Goal: Answer question/provide support

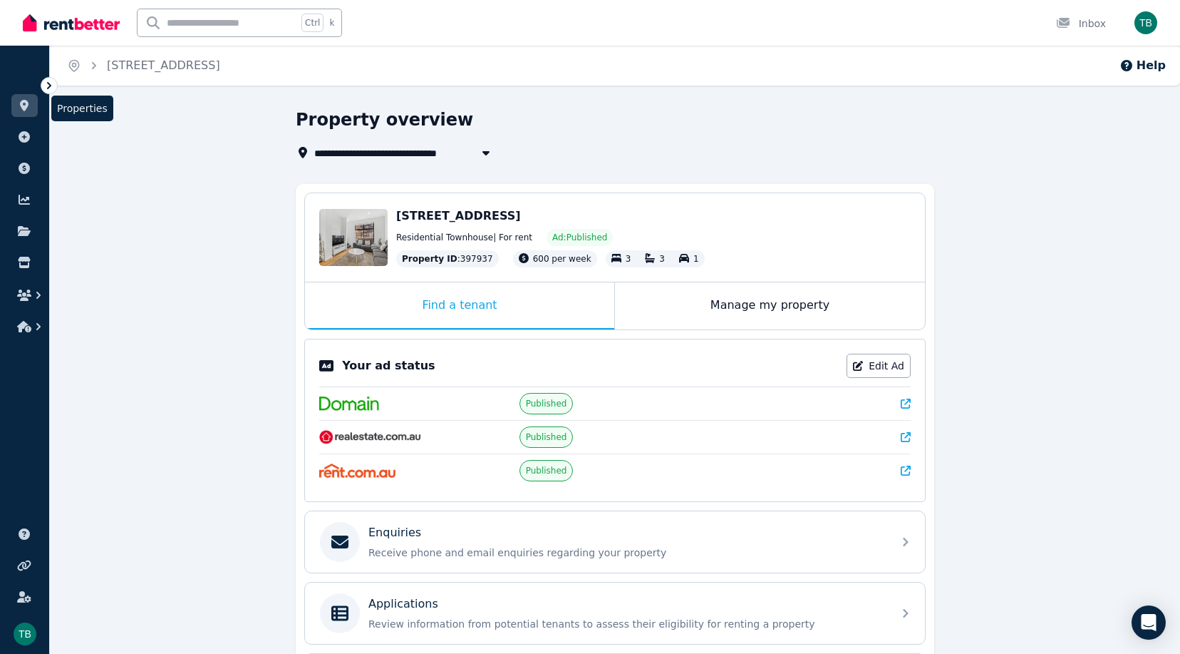
click at [32, 105] on link at bounding box center [24, 105] width 26 height 23
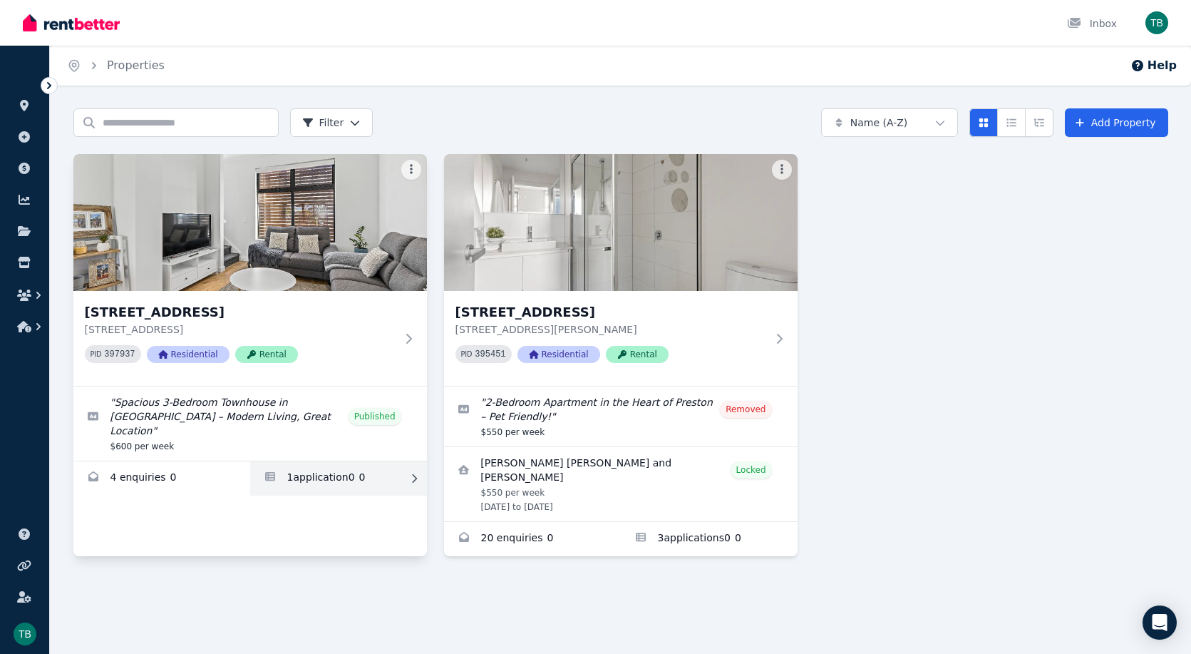
click at [311, 461] on link "Applications for 2/66 Conington Cres, Morphett Vale" at bounding box center [338, 478] width 177 height 34
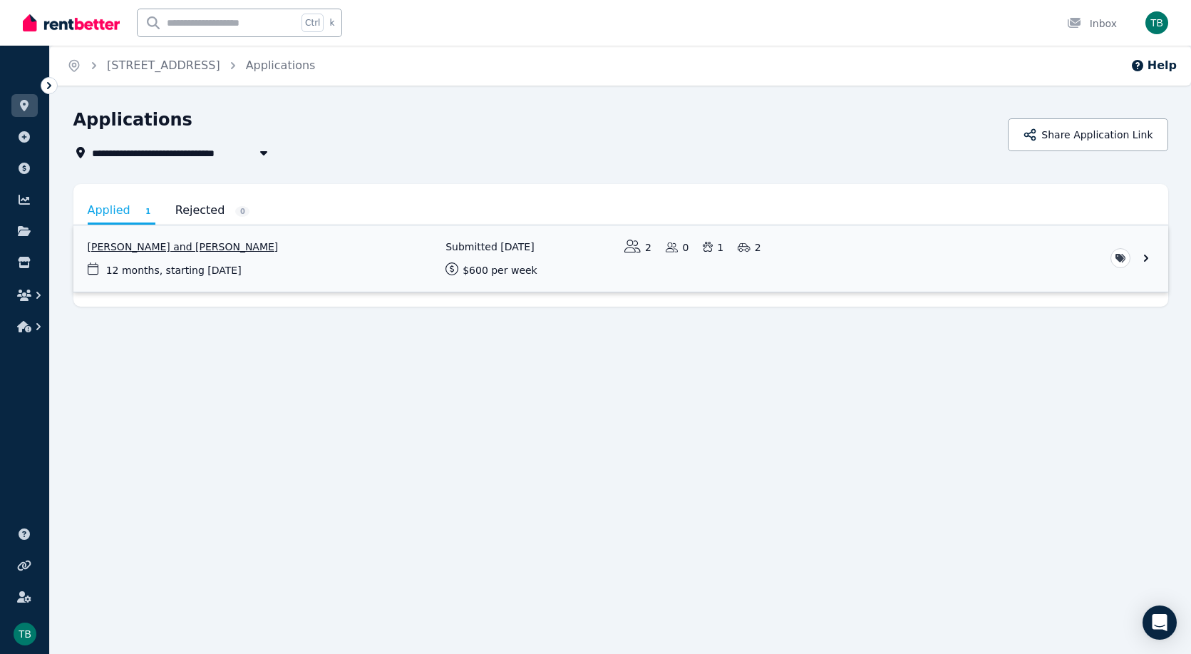
click at [359, 267] on link "View application: Andres Vinasco and Simone Norris" at bounding box center [620, 258] width 1095 height 66
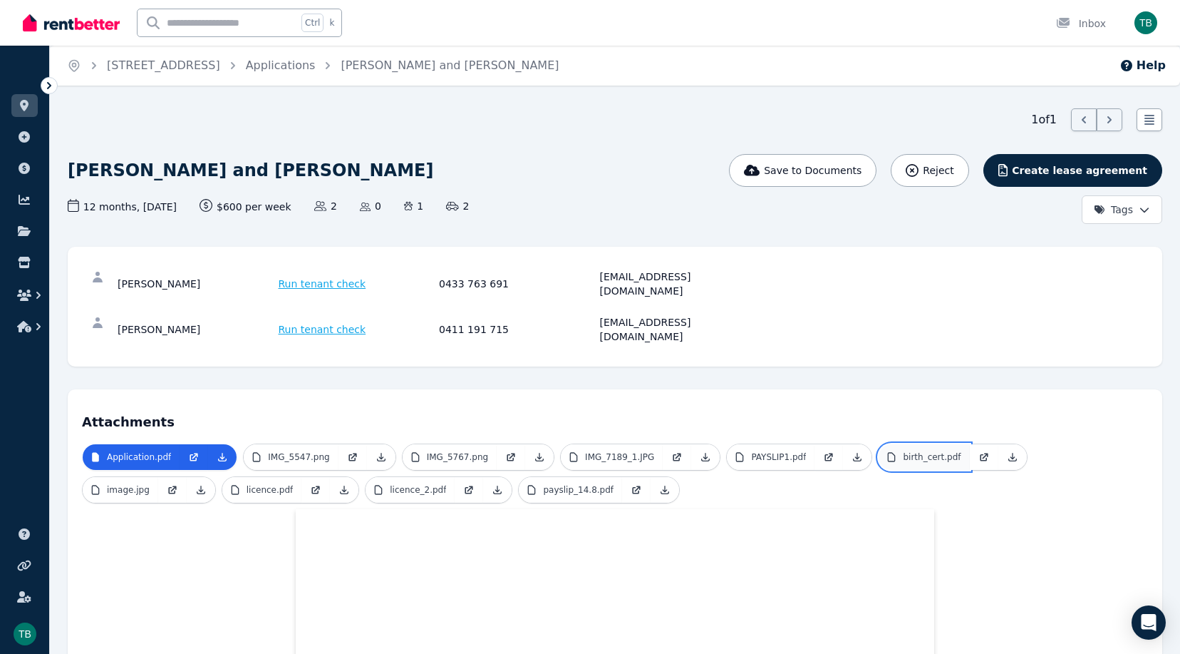
click at [903, 451] on p "birth_cert.pdf" at bounding box center [932, 456] width 58 height 11
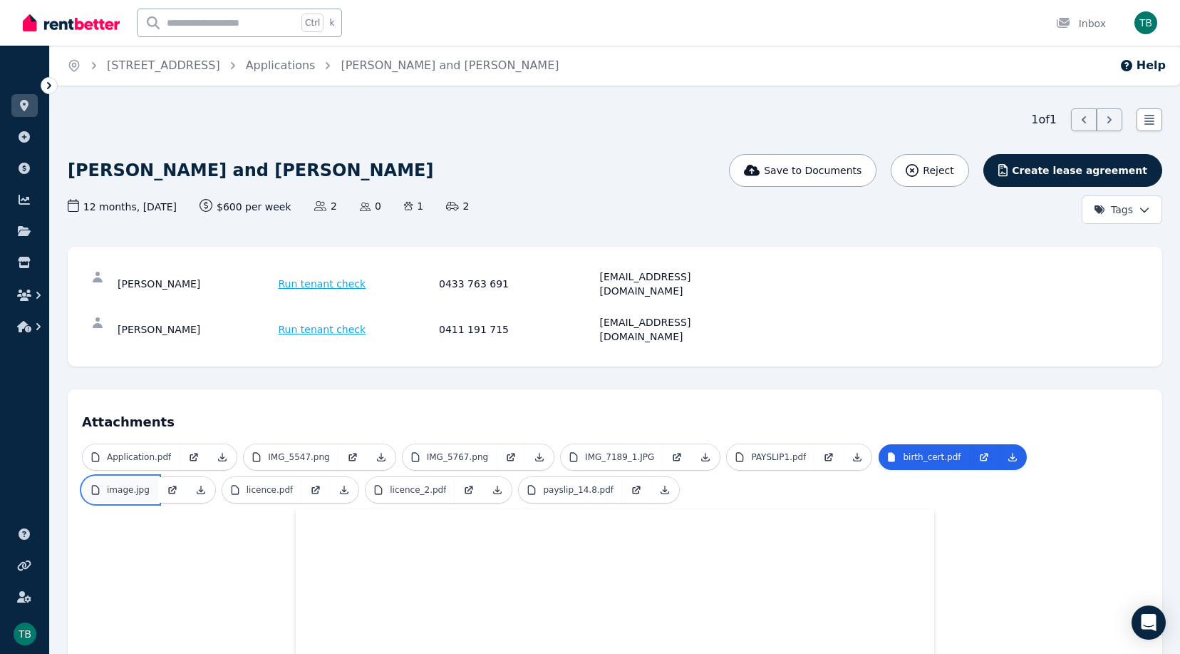
click at [158, 477] on link "image.jpg" at bounding box center [121, 490] width 76 height 26
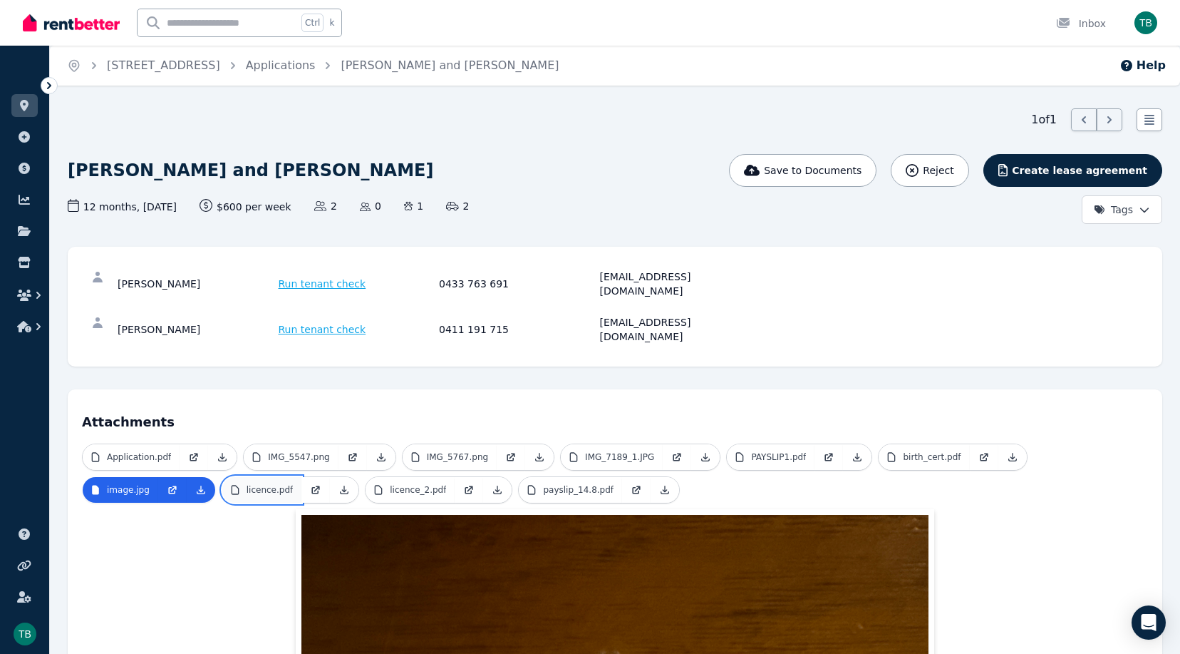
click at [247, 484] on p "licence.pdf" at bounding box center [270, 489] width 47 height 11
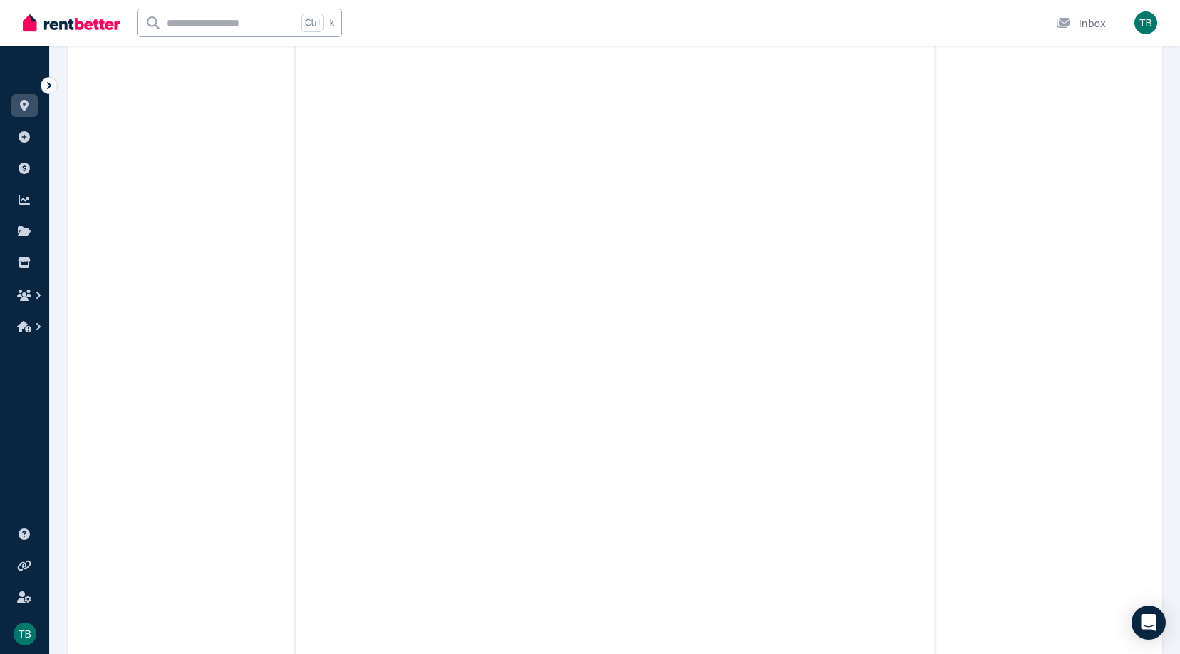
scroll to position [812, 0]
click at [969, 122] on div "Application.pdf IMG_5547.png IMG_5767.png IMG_7189_1.JPG PAYSLIP1.pdf birth_cer…" at bounding box center [615, 141] width 1066 height 1020
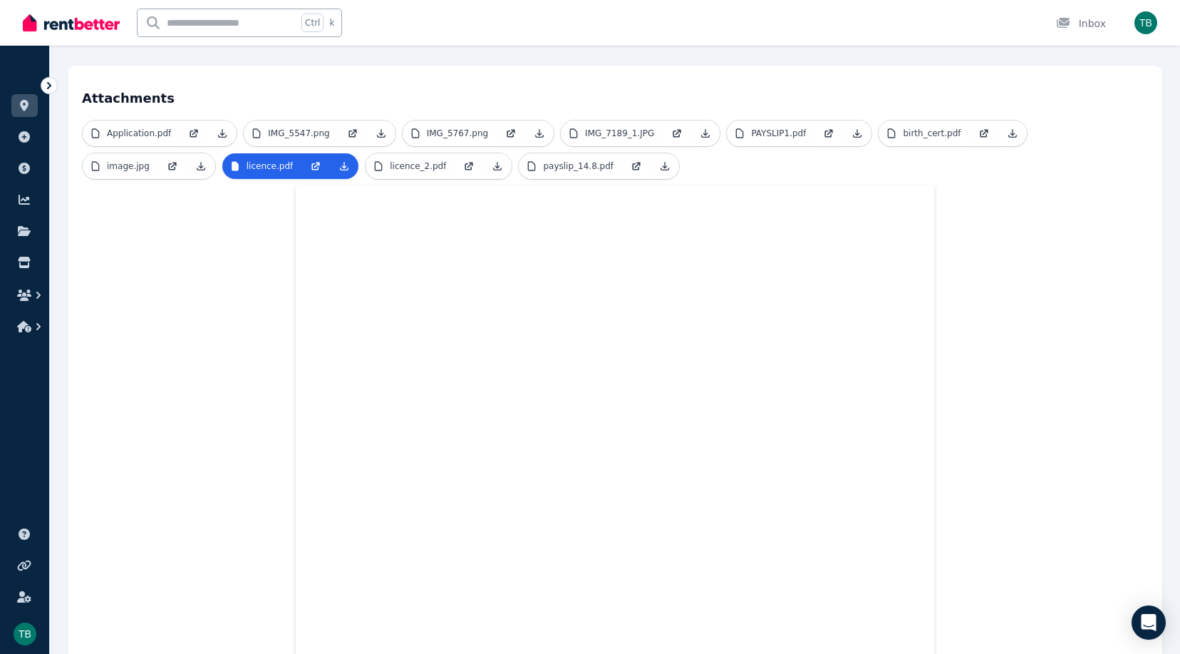
scroll to position [179, 0]
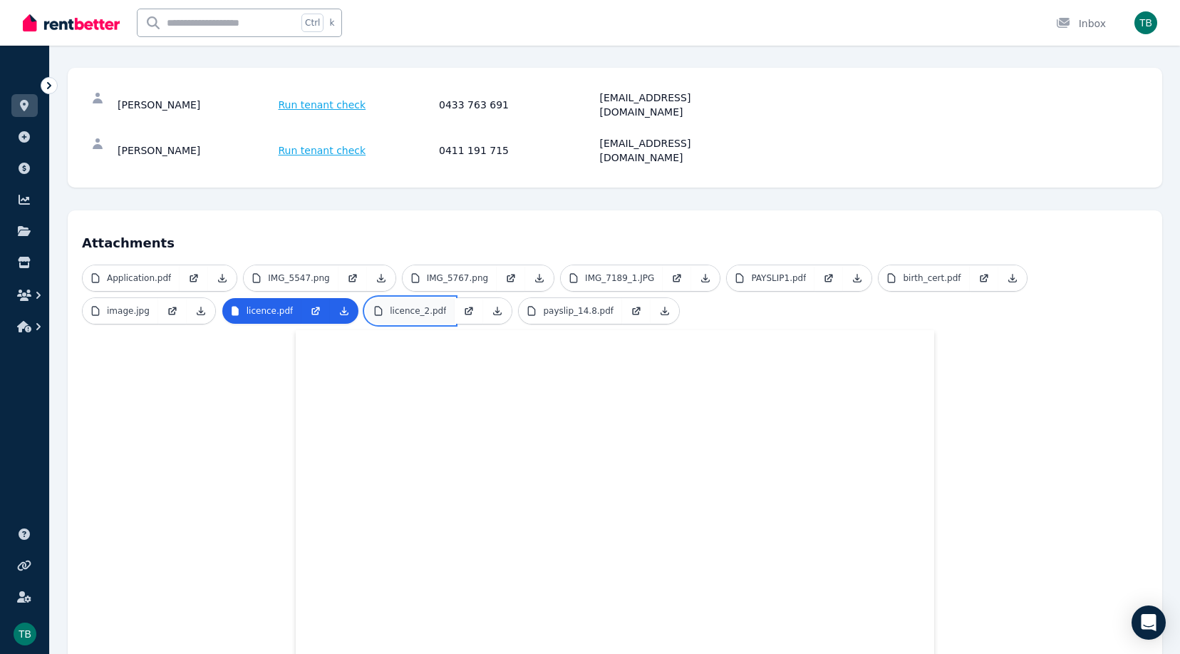
click at [390, 305] on p "licence_2.pdf" at bounding box center [418, 310] width 56 height 11
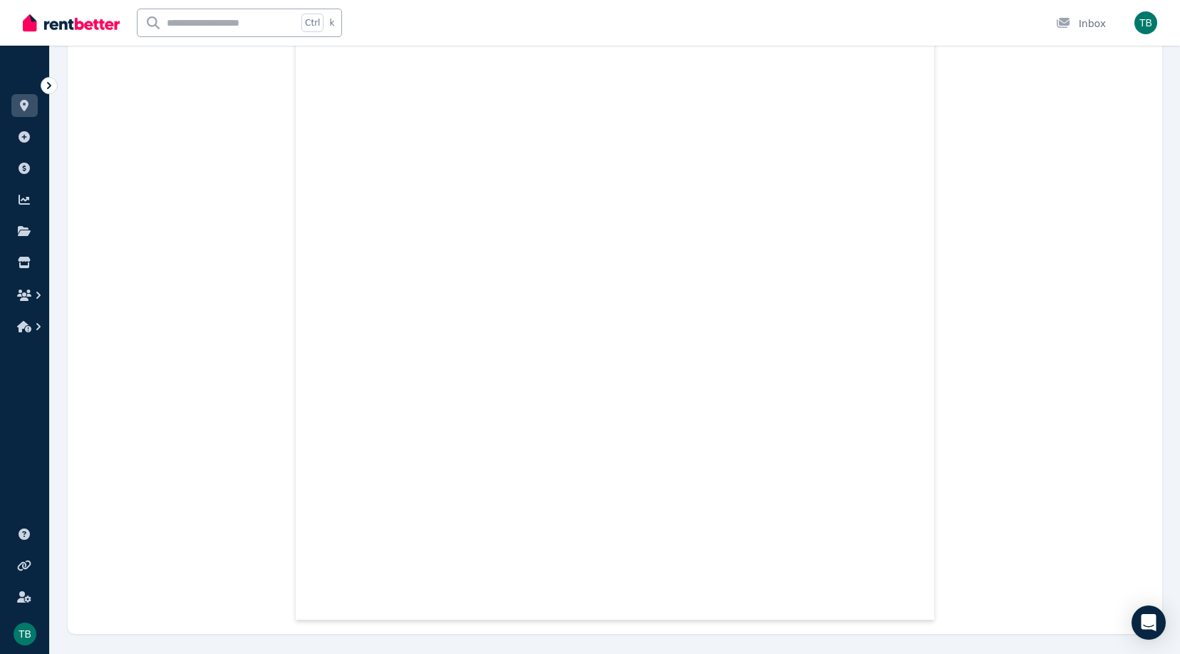
scroll to position [0, 0]
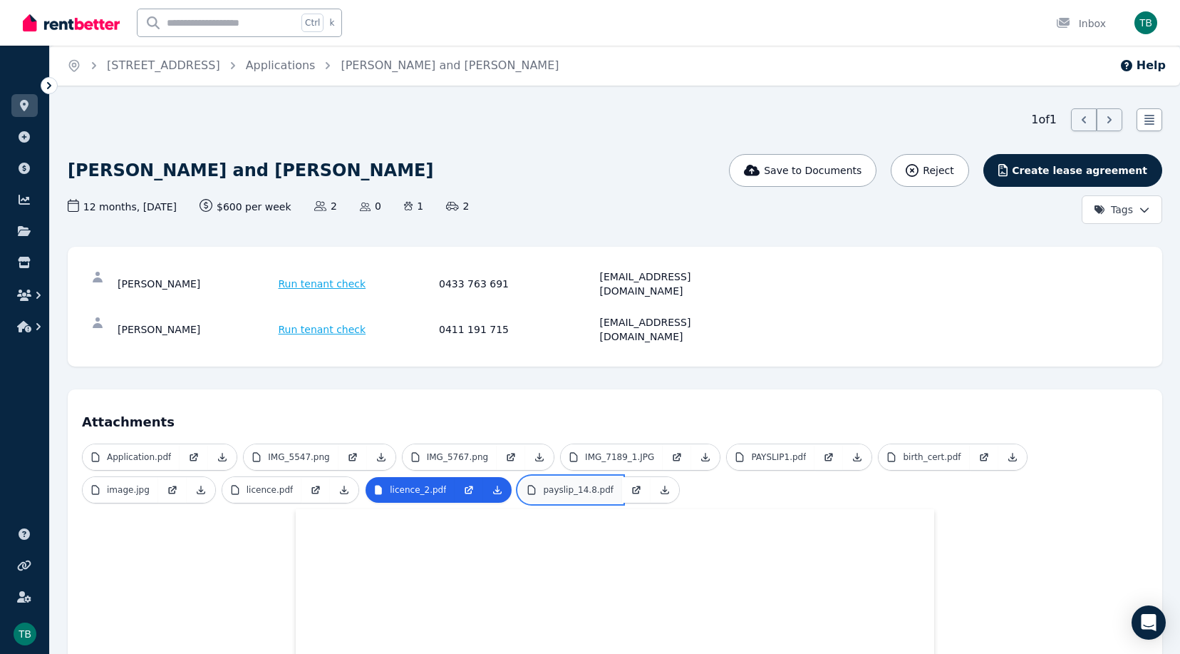
click at [519, 477] on link "payslip_14.8.pdf" at bounding box center [570, 490] width 103 height 26
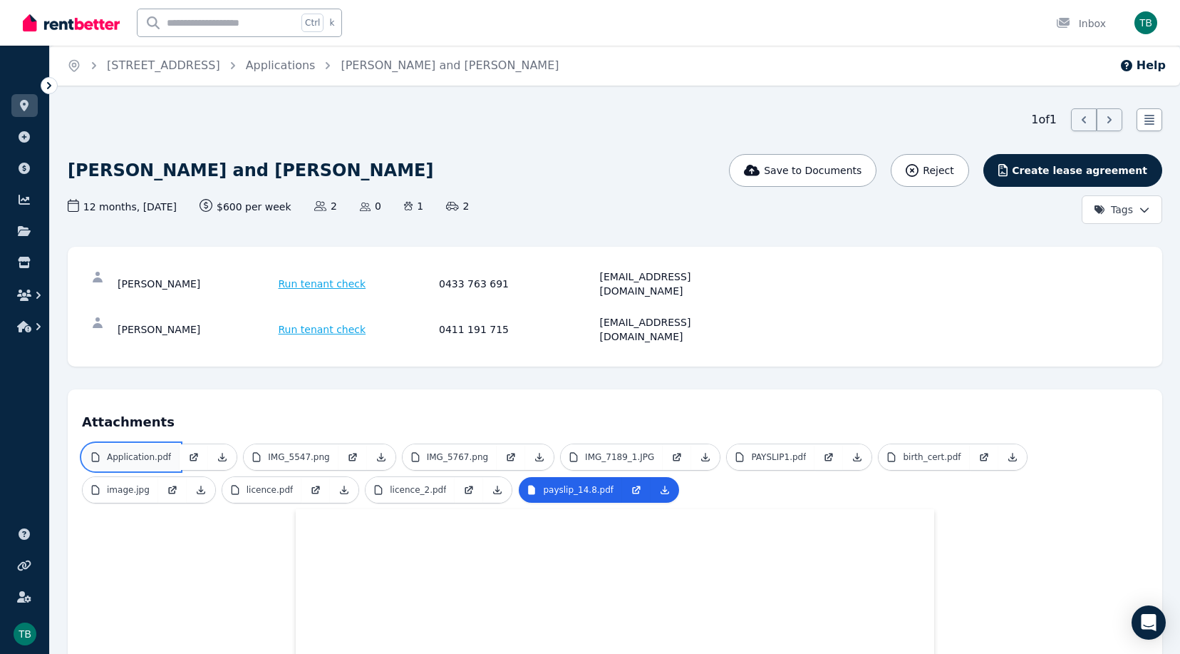
click at [137, 451] on p "Application.pdf" at bounding box center [139, 456] width 64 height 11
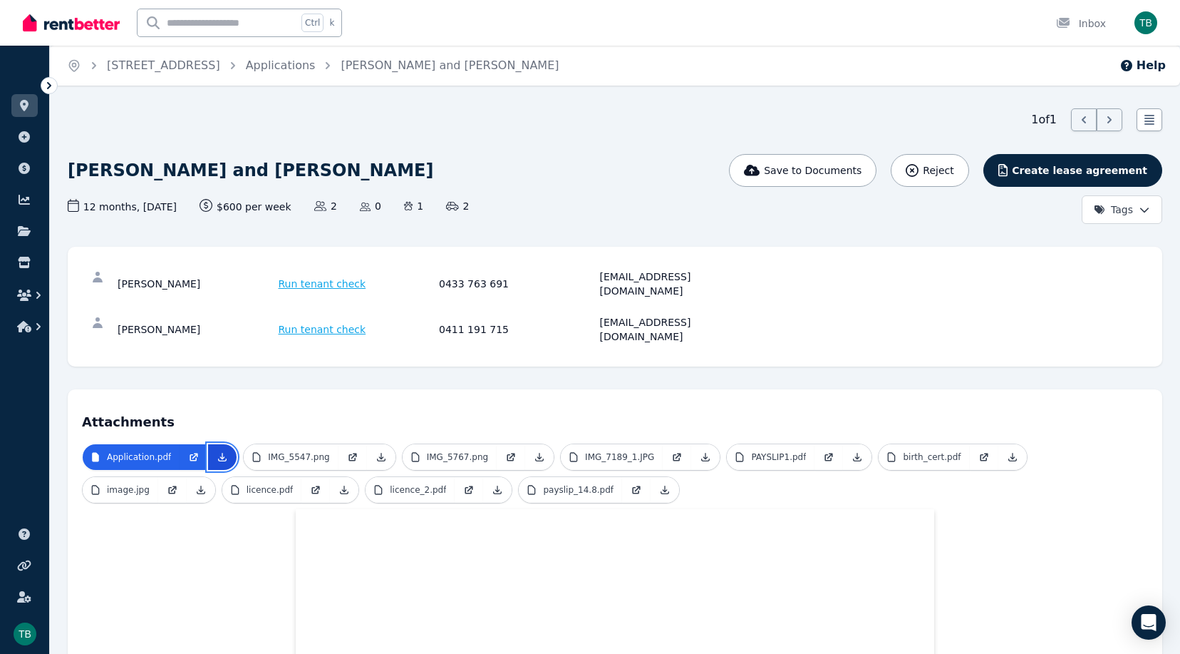
click at [217, 451] on icon at bounding box center [222, 456] width 11 height 11
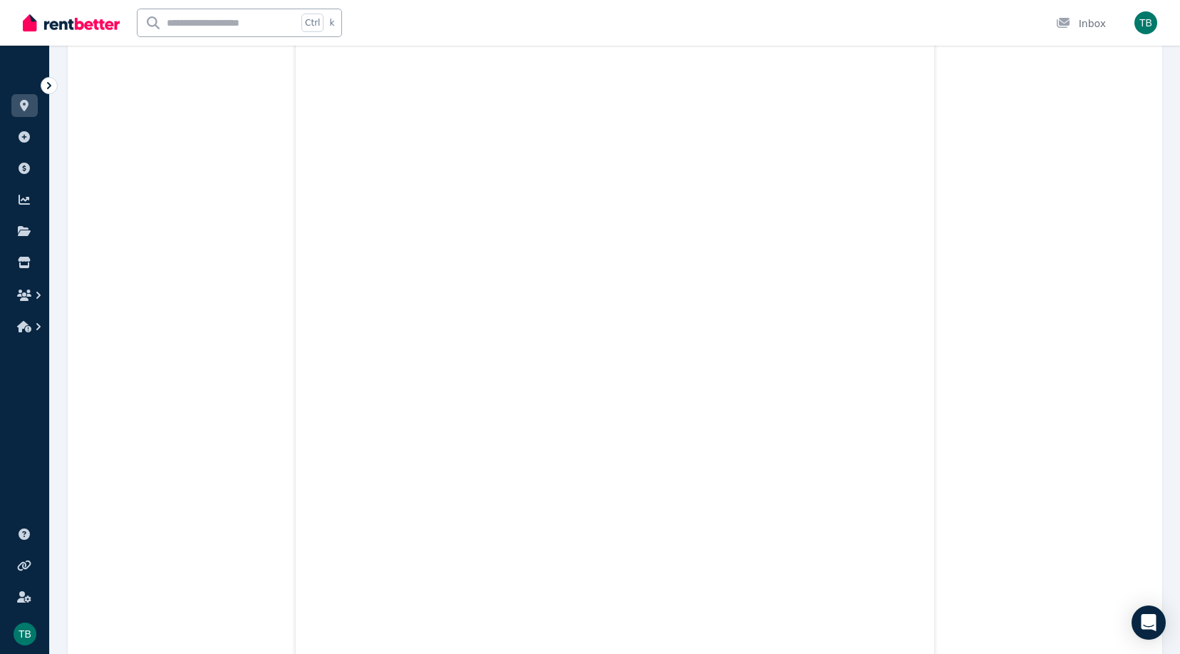
scroll to position [1996, 0]
click at [6, 107] on ul "ORGANISE Properties Add property Payments Finance report Documents Marketplace" at bounding box center [24, 201] width 49 height 282
click at [14, 107] on link at bounding box center [24, 105] width 26 height 23
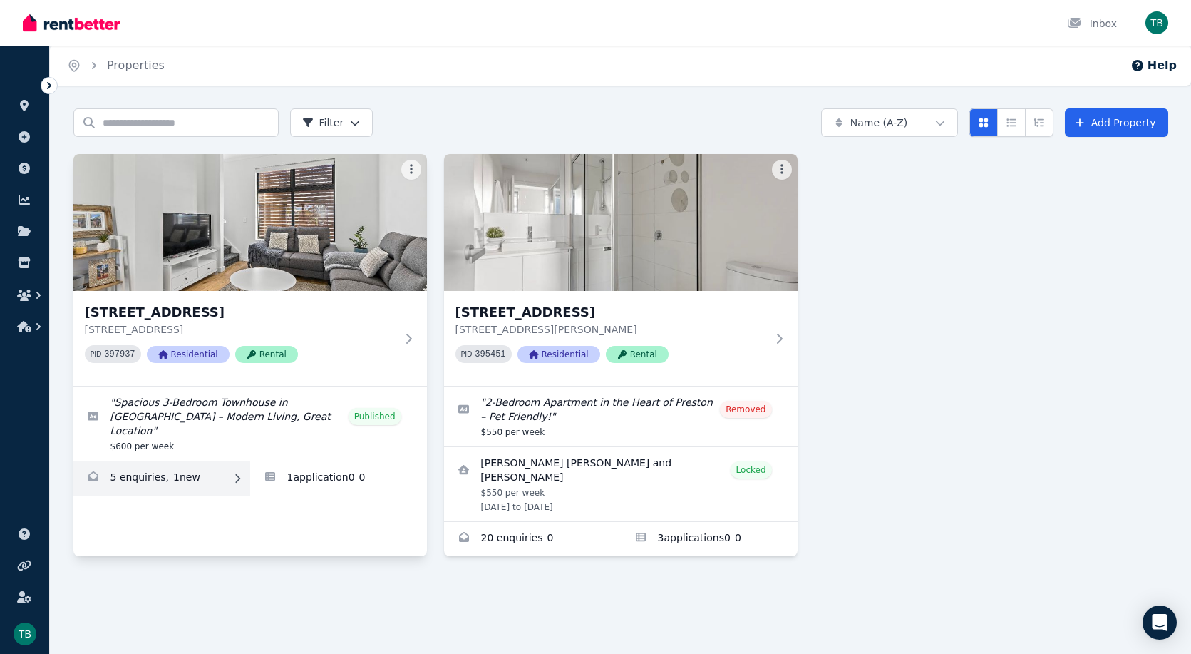
click at [171, 465] on link "Enquiries for 2/66 Conington Cres, Morphett Vale" at bounding box center [161, 478] width 177 height 34
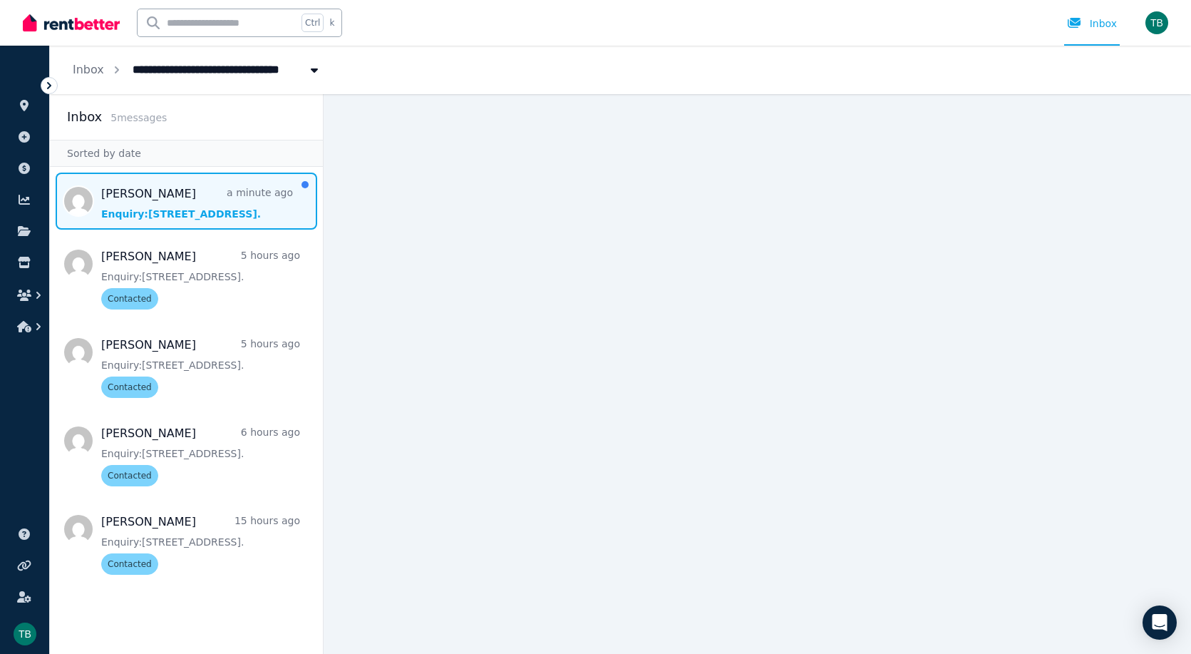
click at [134, 203] on span "Message list" at bounding box center [186, 200] width 273 height 57
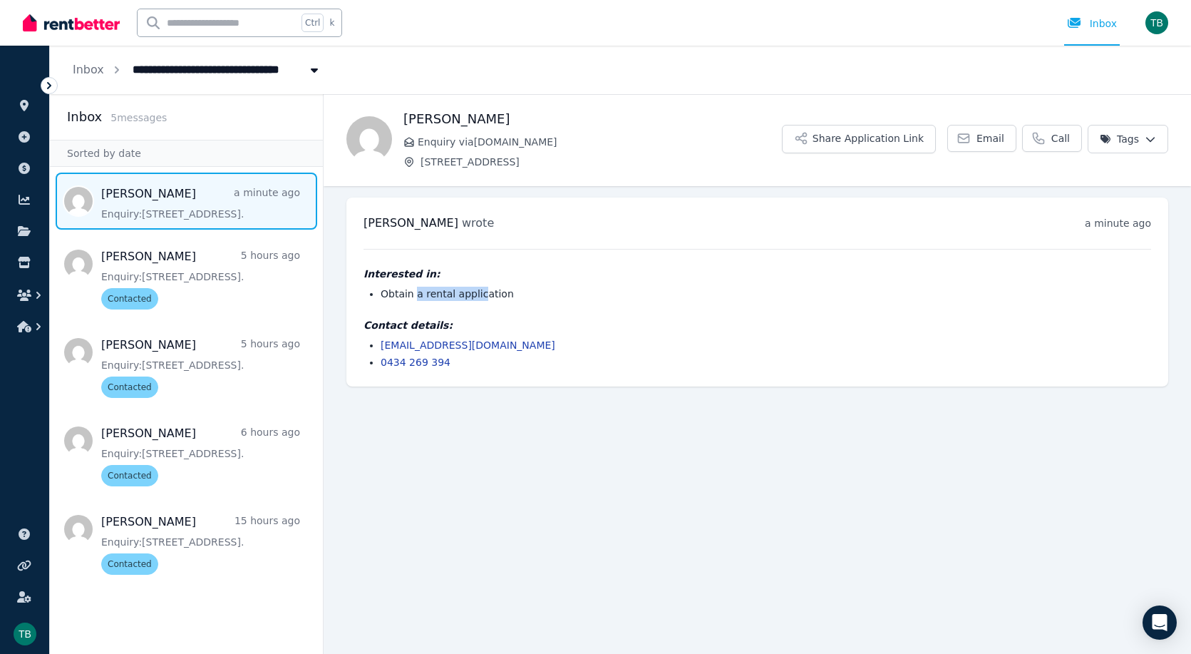
drag, startPoint x: 414, startPoint y: 296, endPoint x: 474, endPoint y: 292, distance: 60.0
click at [474, 292] on li "Obtain a rental application" at bounding box center [766, 294] width 770 height 14
click at [528, 354] on ul "[EMAIL_ADDRESS][DOMAIN_NAME] 0434 269 394" at bounding box center [757, 353] width 788 height 31
drag, startPoint x: 547, startPoint y: 419, endPoint x: 498, endPoint y: 330, distance: 101.4
click at [547, 419] on main "Back [PERSON_NAME] Enquiry via [DOMAIN_NAME] [STREET_ADDRESS] Application Link …" at bounding box center [757, 373] width 867 height 559
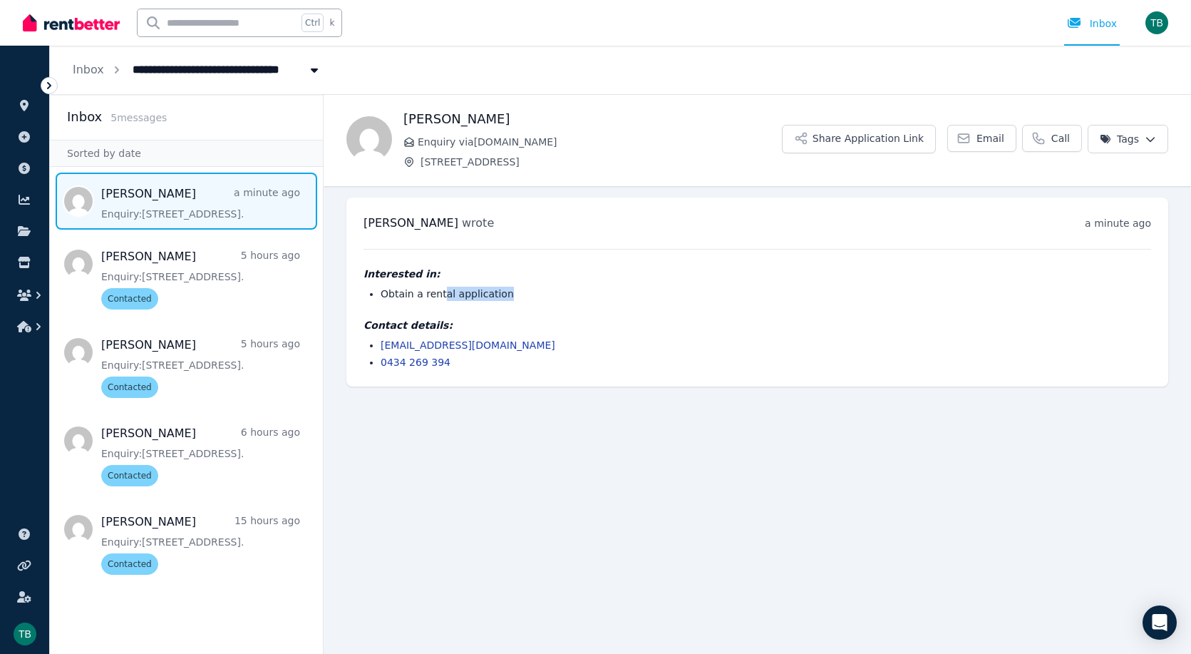
drag, startPoint x: 440, startPoint y: 294, endPoint x: 498, endPoint y: 294, distance: 58.4
click at [498, 294] on li "Obtain a rental application" at bounding box center [766, 294] width 770 height 14
click at [497, 298] on li "Obtain a rental application" at bounding box center [766, 294] width 770 height 14
drag, startPoint x: 187, startPoint y: 212, endPoint x: 202, endPoint y: 216, distance: 15.4
click at [187, 212] on span "Message list" at bounding box center [186, 200] width 273 height 57
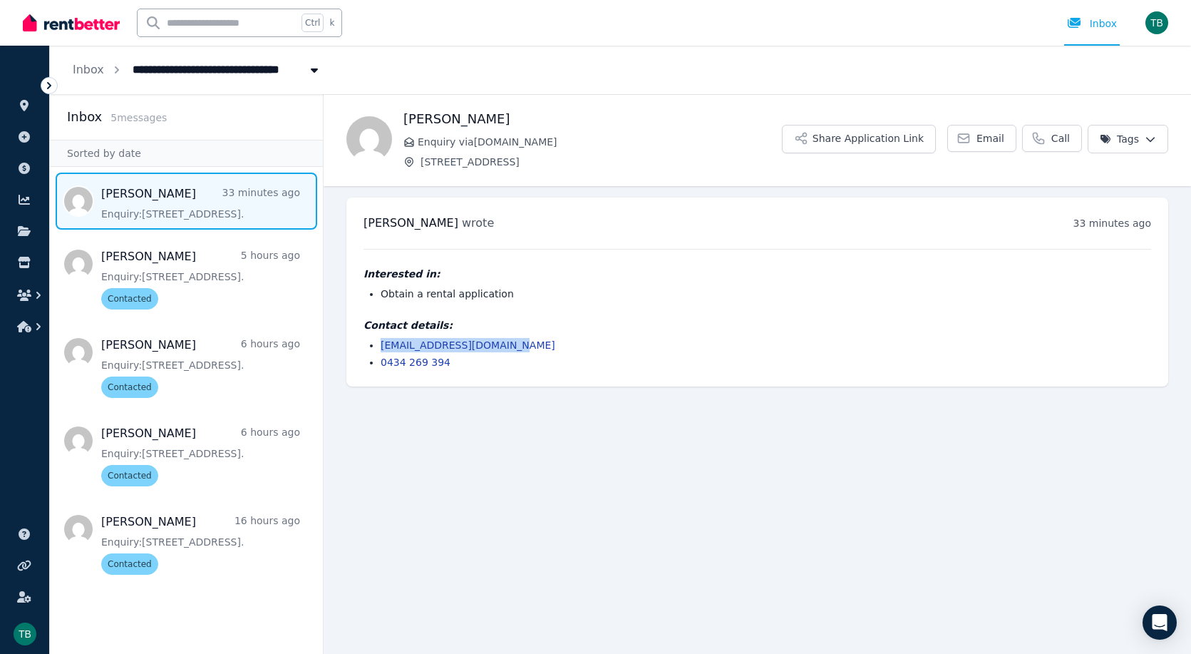
drag, startPoint x: 507, startPoint y: 346, endPoint x: 381, endPoint y: 348, distance: 125.4
click at [381, 348] on li "[EMAIL_ADDRESS][DOMAIN_NAME]" at bounding box center [766, 345] width 770 height 14
copy link "[EMAIL_ADDRESS][DOMAIN_NAME]"
click at [1138, 146] on html "**********" at bounding box center [595, 327] width 1191 height 654
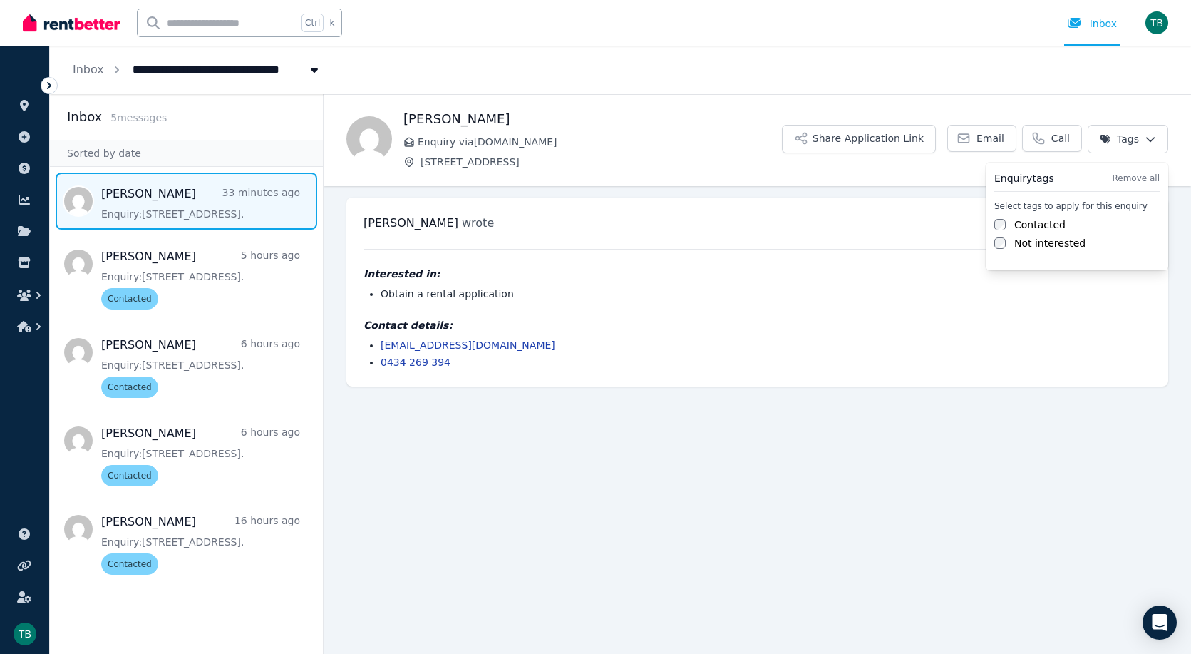
click at [1026, 222] on label "Contacted" at bounding box center [1039, 224] width 51 height 14
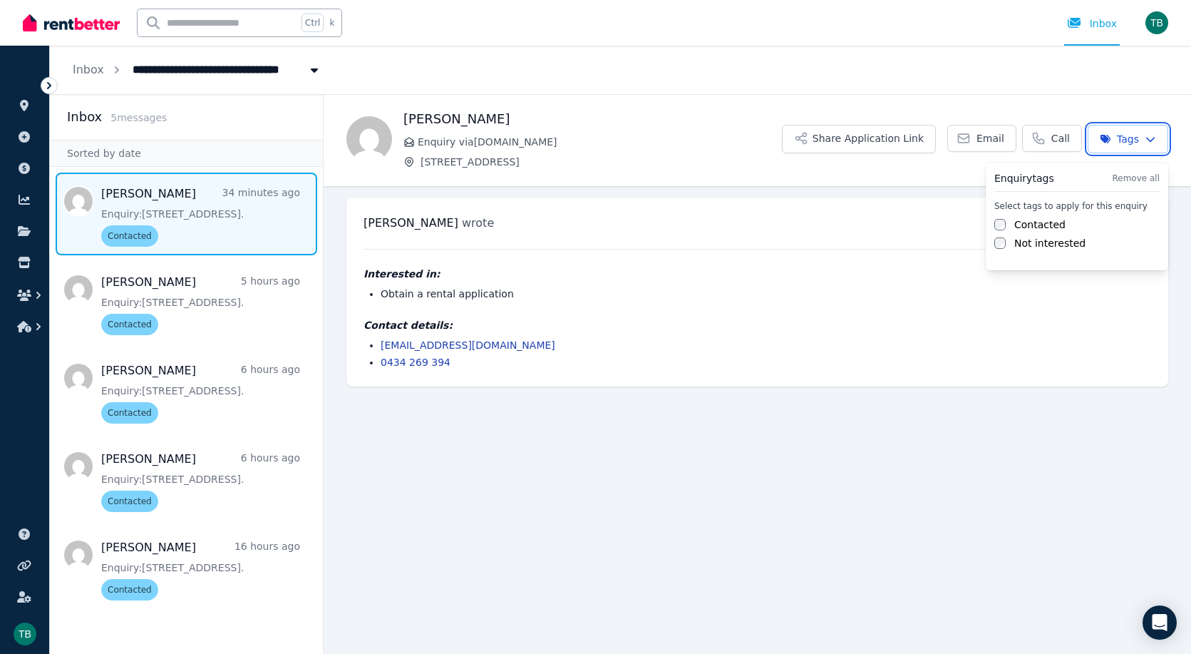
drag, startPoint x: 554, startPoint y: 602, endPoint x: 486, endPoint y: 524, distance: 103.0
click at [549, 591] on html "**********" at bounding box center [595, 327] width 1191 height 654
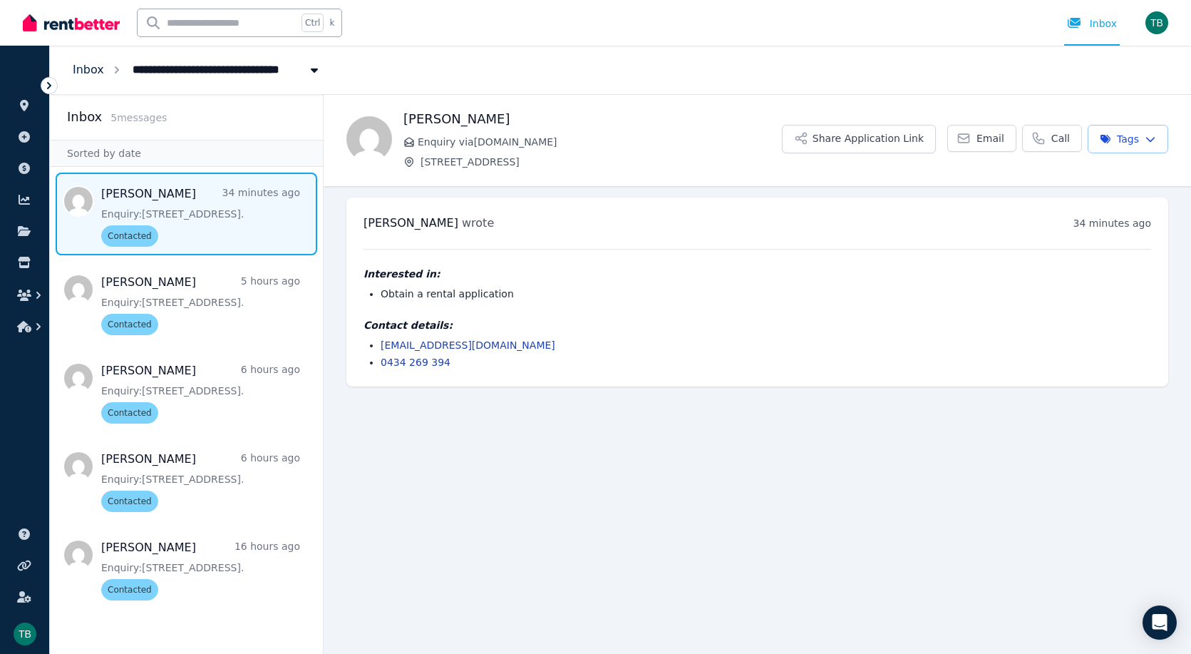
click at [95, 71] on link "Inbox" at bounding box center [88, 70] width 31 height 14
